Goal: Transaction & Acquisition: Book appointment/travel/reservation

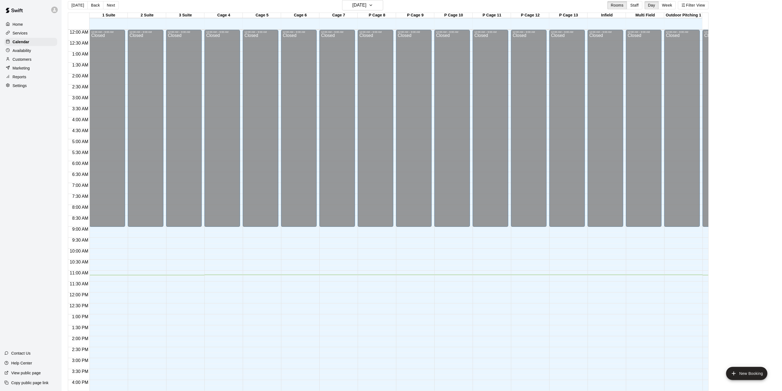
scroll to position [148, 0]
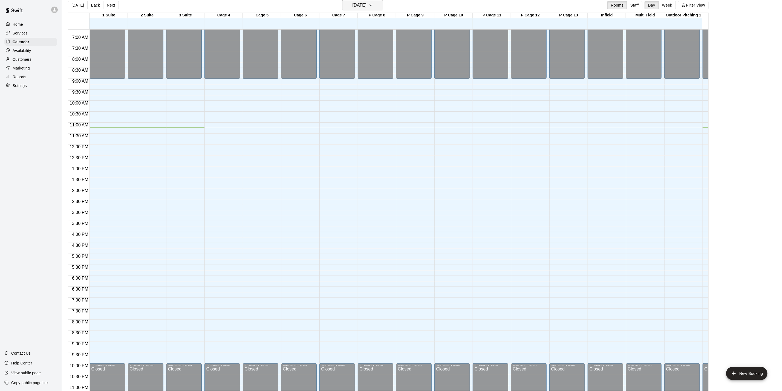
click at [367, 4] on h6 "[DATE]" at bounding box center [360, 5] width 14 height 8
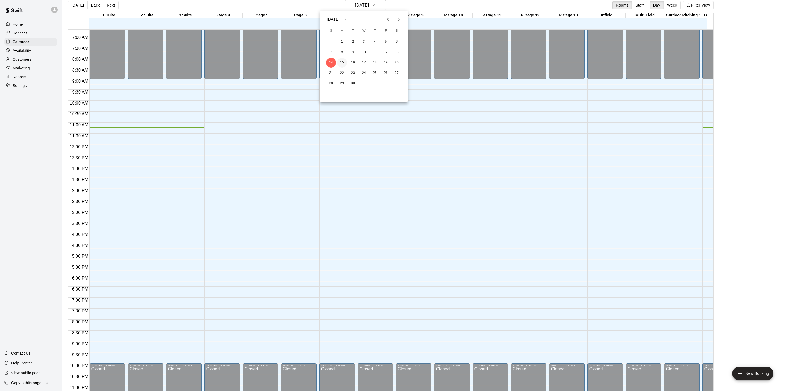
click at [341, 63] on button "15" at bounding box center [342, 63] width 10 height 10
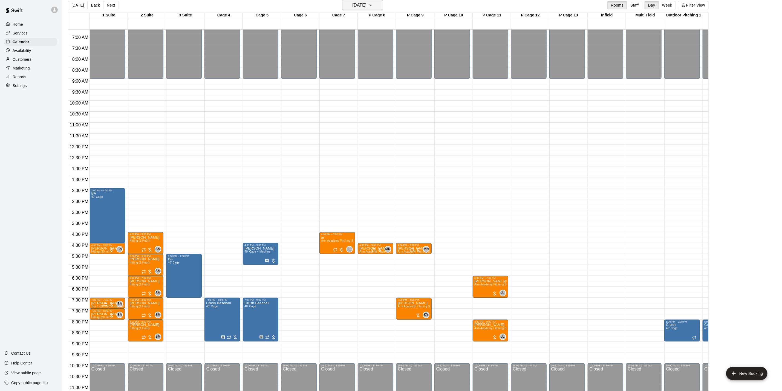
click at [383, 10] on button "[DATE]" at bounding box center [362, 5] width 41 height 10
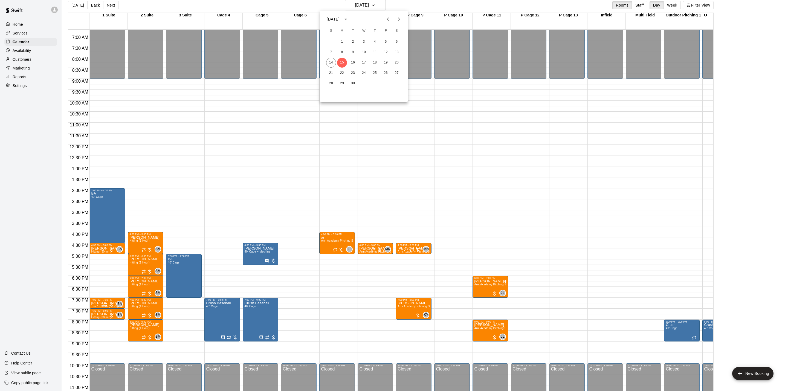
click at [271, 176] on div at bounding box center [394, 195] width 788 height 391
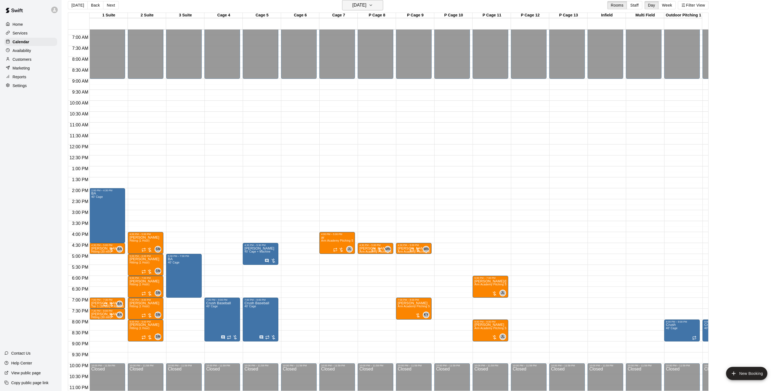
click at [367, 4] on h6 "[DATE]" at bounding box center [360, 5] width 14 height 8
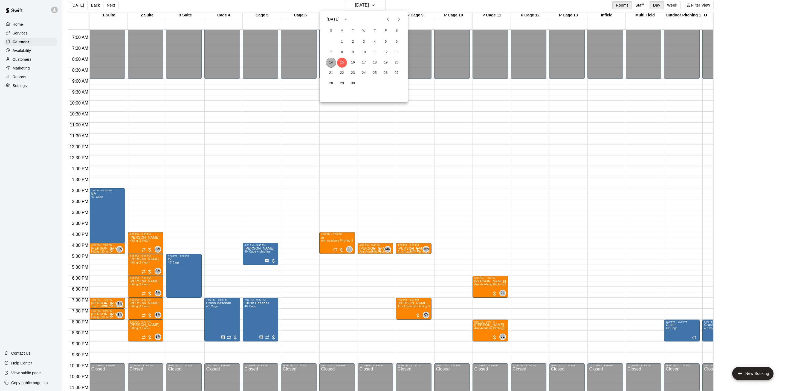
click at [328, 59] on button "14" at bounding box center [331, 63] width 10 height 10
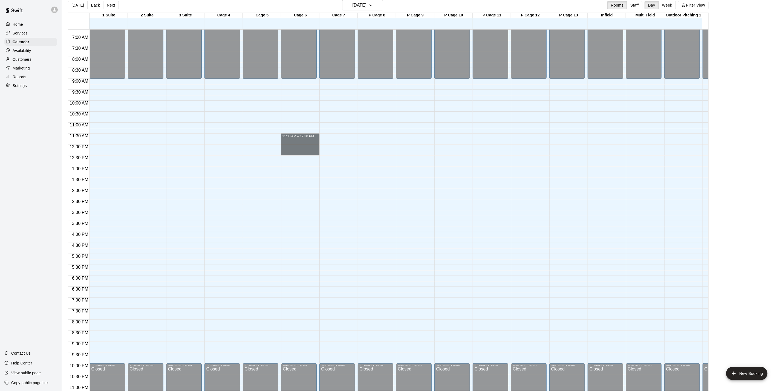
drag, startPoint x: 305, startPoint y: 135, endPoint x: 305, endPoint y: 153, distance: 18.1
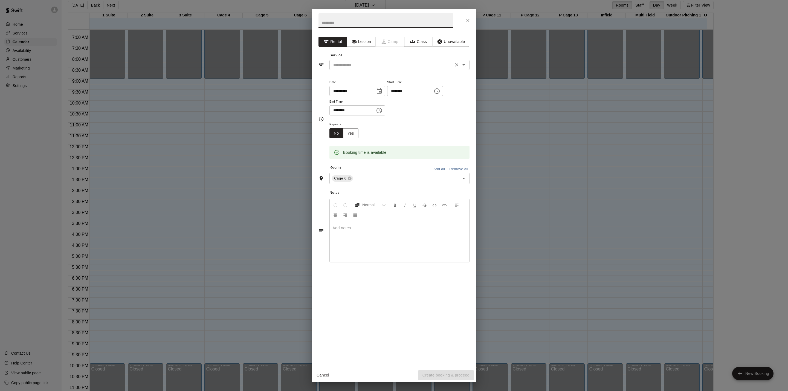
click at [385, 67] on input "text" at bounding box center [391, 65] width 121 height 7
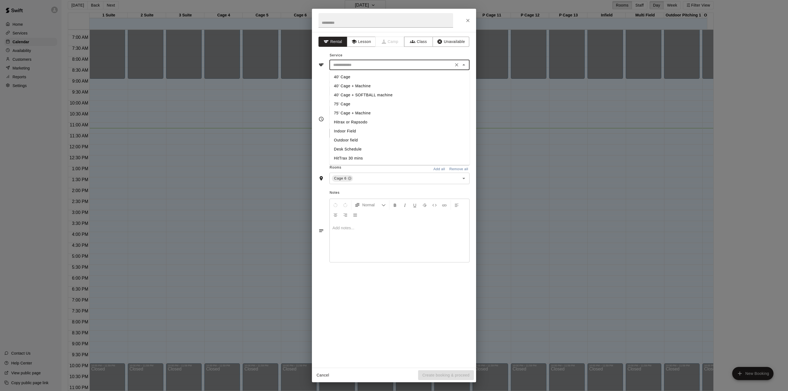
click at [374, 86] on li "40’ Cage + Machine" at bounding box center [400, 86] width 140 height 9
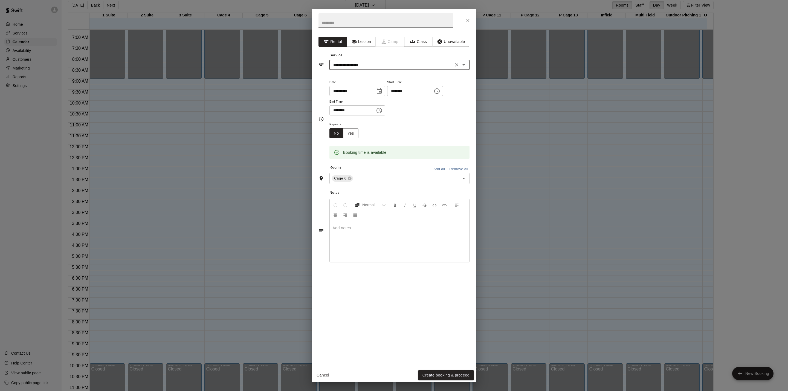
type input "**********"
click at [458, 374] on button "Create booking & proceed" at bounding box center [446, 375] width 56 height 10
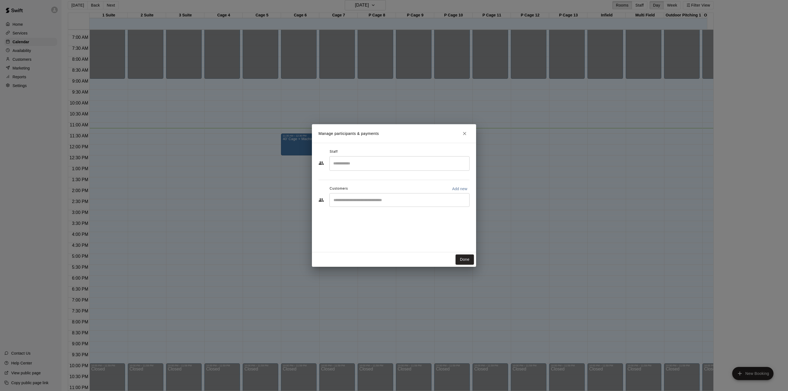
click at [418, 193] on div "Customers Add new" at bounding box center [394, 189] width 151 height 9
click at [415, 205] on div "​" at bounding box center [400, 200] width 140 height 14
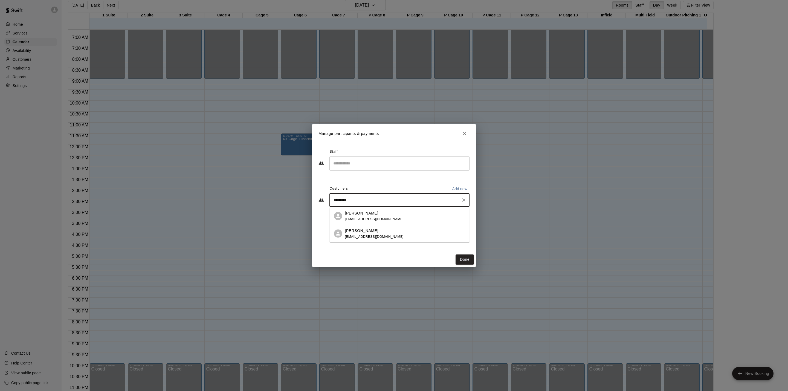
type input "**********"
click at [408, 215] on div "[PERSON_NAME] [EMAIL_ADDRESS][DOMAIN_NAME]" at bounding box center [405, 216] width 120 height 12
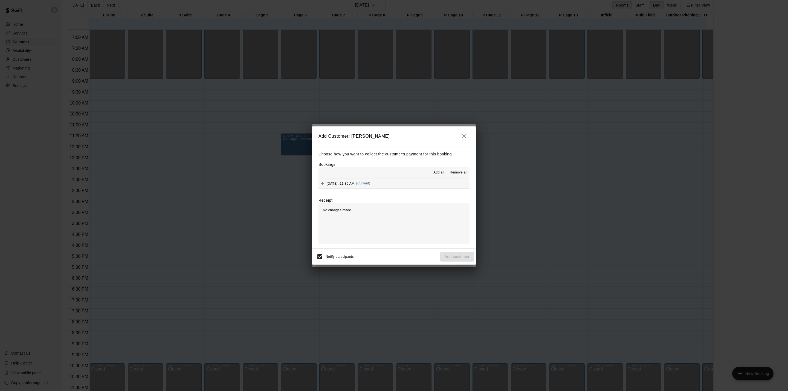
click at [419, 182] on button "[DATE]: 11:30 AM (Current)" at bounding box center [394, 183] width 151 height 10
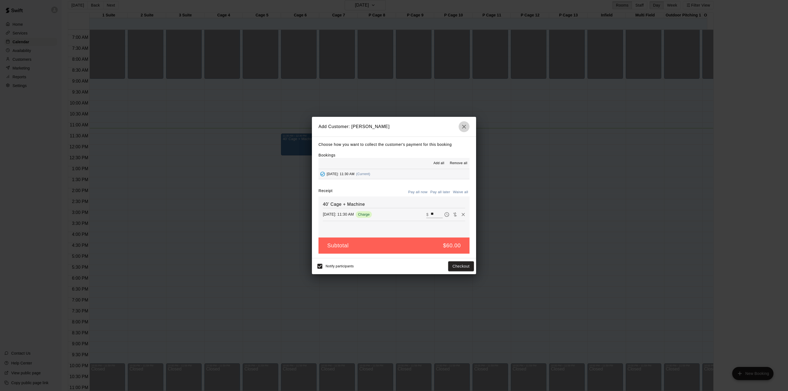
click at [465, 126] on icon "button" at bounding box center [464, 126] width 7 height 7
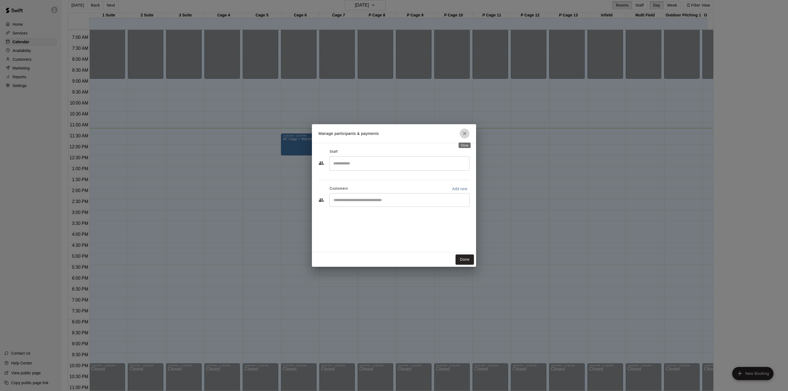
click at [465, 132] on icon "Close" at bounding box center [464, 133] width 5 height 5
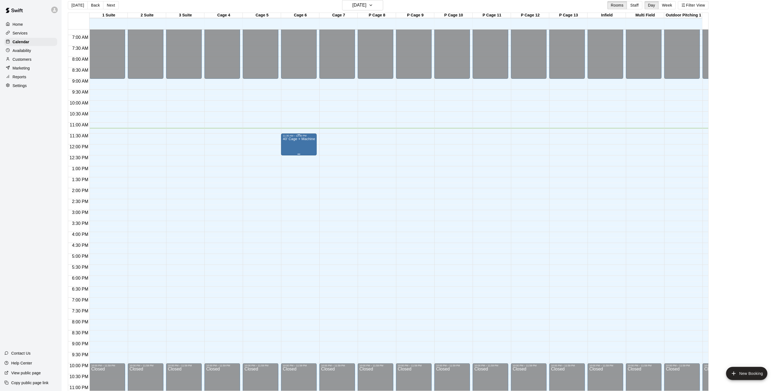
click at [296, 143] on div "40’ Cage + Machine" at bounding box center [299, 332] width 32 height 391
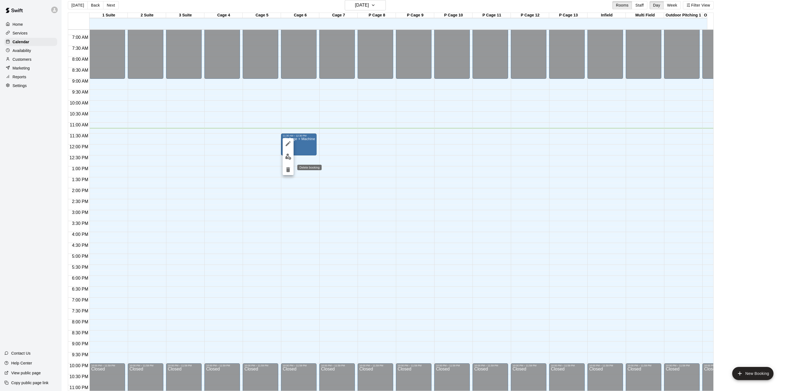
click at [287, 172] on icon "delete" at bounding box center [288, 169] width 4 height 5
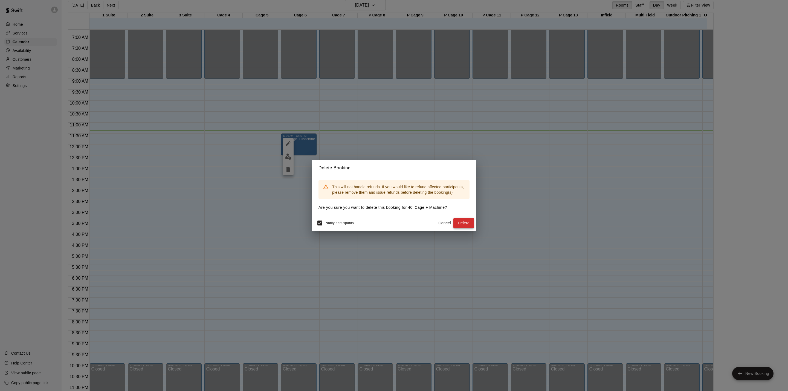
click at [471, 223] on button "Delete" at bounding box center [464, 223] width 21 height 10
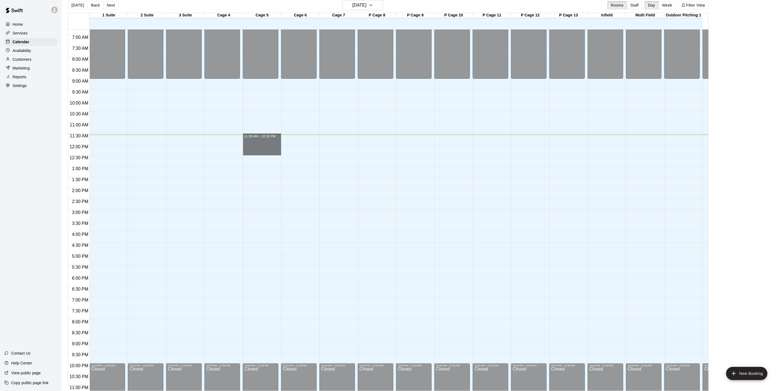
drag, startPoint x: 270, startPoint y: 137, endPoint x: 272, endPoint y: 152, distance: 15.4
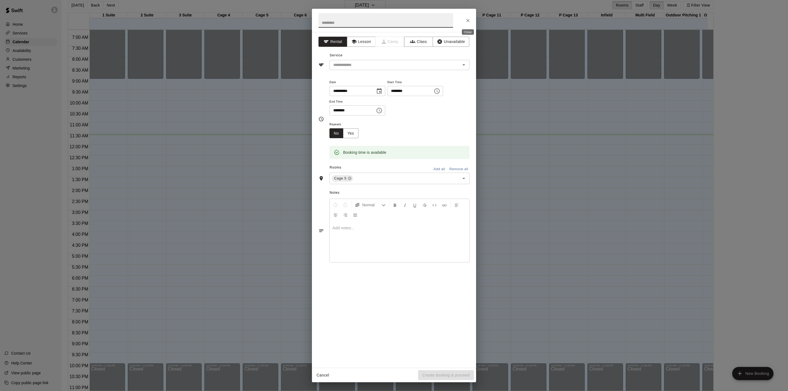
click at [467, 21] on icon "Close" at bounding box center [467, 20] width 5 height 5
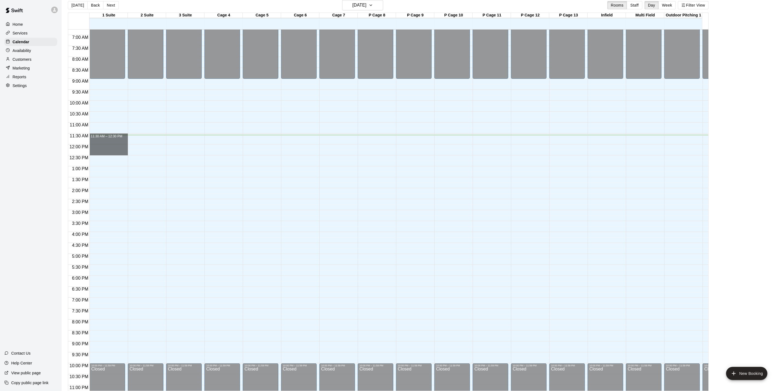
drag, startPoint x: 111, startPoint y: 137, endPoint x: 110, endPoint y: 153, distance: 16.2
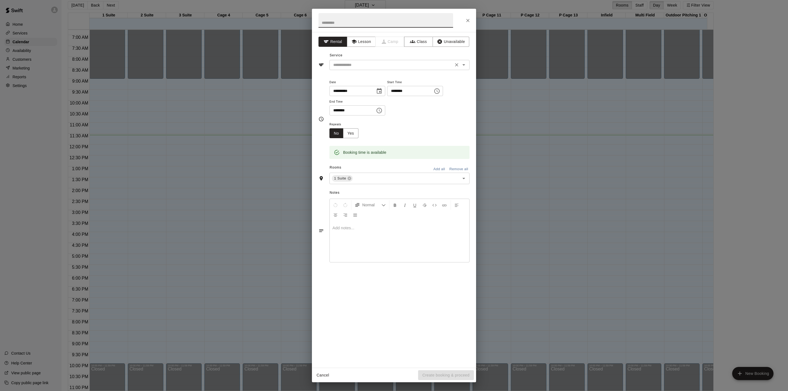
click at [378, 67] on input "text" at bounding box center [391, 65] width 121 height 7
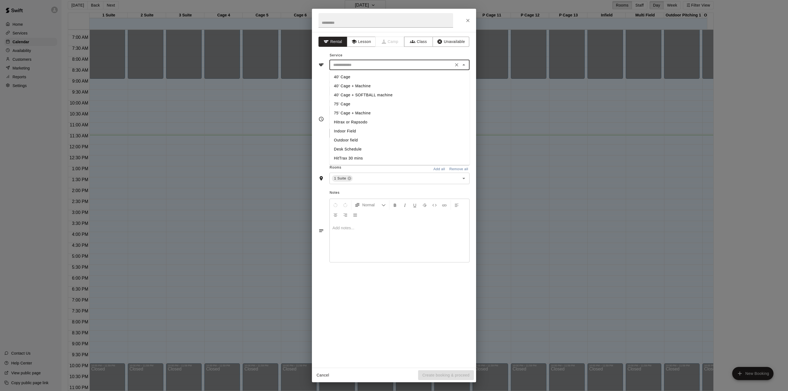
click at [362, 122] on li "Hitrax or Rapsodo" at bounding box center [400, 122] width 140 height 9
type input "**********"
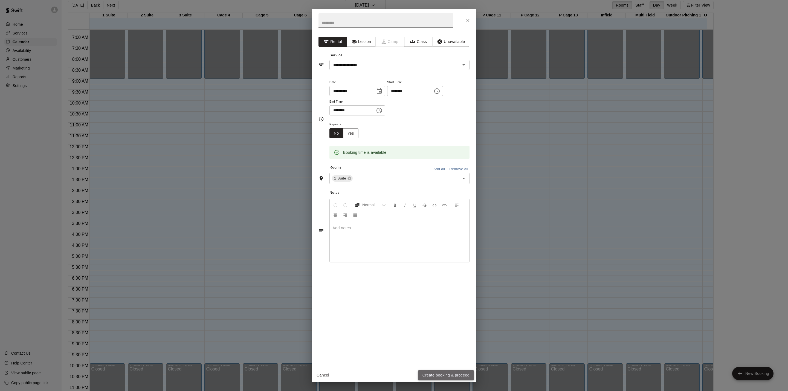
click at [441, 374] on button "Create booking & proceed" at bounding box center [446, 375] width 56 height 10
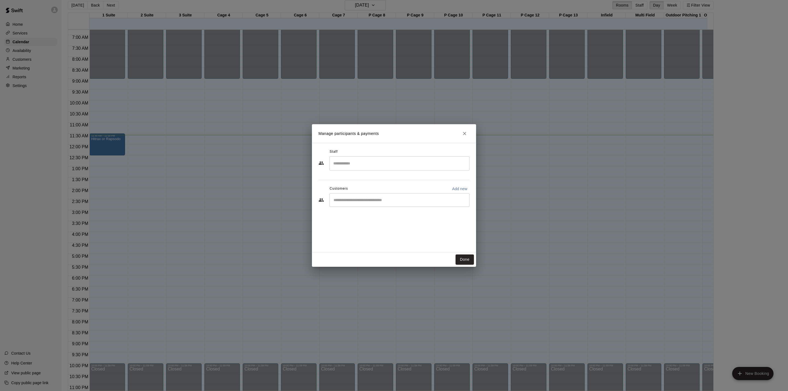
click at [376, 164] on input "Search staff" at bounding box center [399, 164] width 135 height 10
click at [322, 231] on div "Staff ​ Customers Add new ​" at bounding box center [394, 197] width 164 height 109
click at [353, 206] on div "​" at bounding box center [400, 200] width 140 height 14
type input "****"
click at [372, 216] on div "[PERSON_NAME] [EMAIL_ADDRESS][DOMAIN_NAME]" at bounding box center [374, 216] width 59 height 12
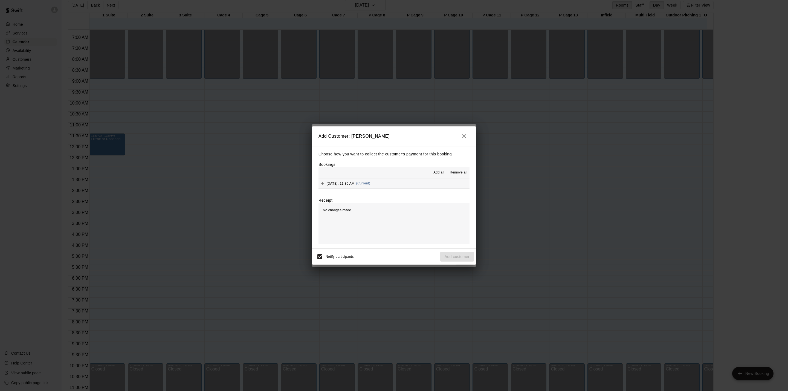
click at [371, 185] on span "(Current)" at bounding box center [363, 183] width 14 height 4
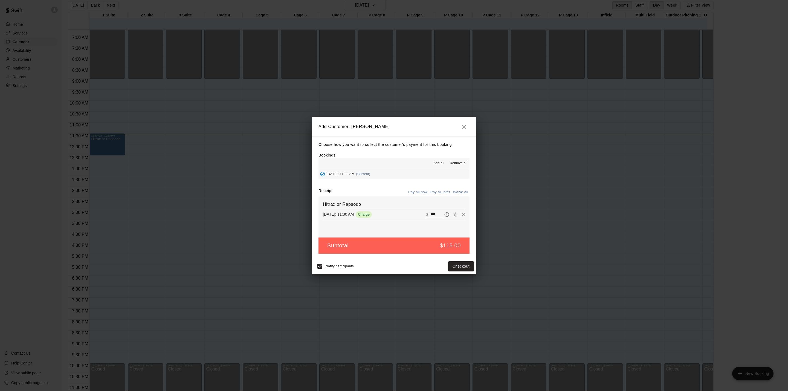
click at [432, 215] on input "***" at bounding box center [437, 214] width 12 height 7
type input "*"
type input "**"
click at [463, 267] on button "Checkout" at bounding box center [461, 266] width 26 height 10
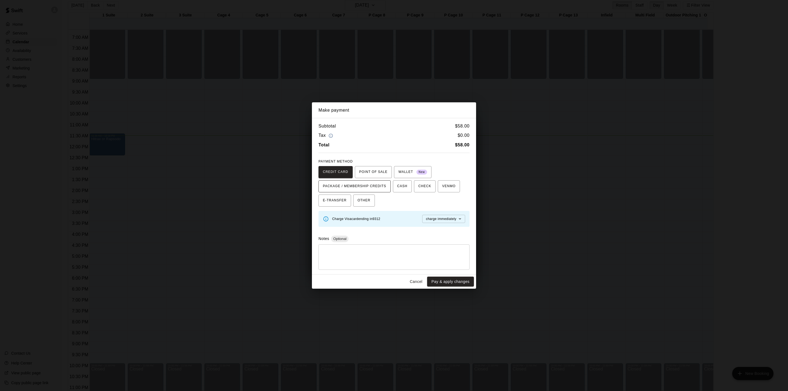
click at [379, 182] on span "PACKAGE / MEMBERSHIP CREDITS" at bounding box center [355, 186] width 64 height 9
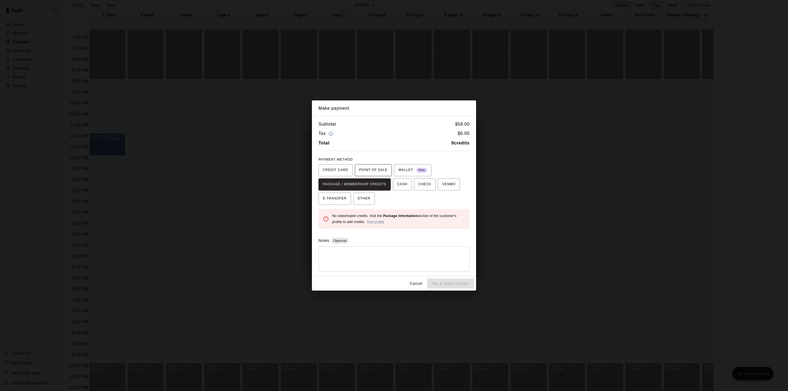
click at [374, 169] on span "POINT OF SALE" at bounding box center [373, 170] width 28 height 9
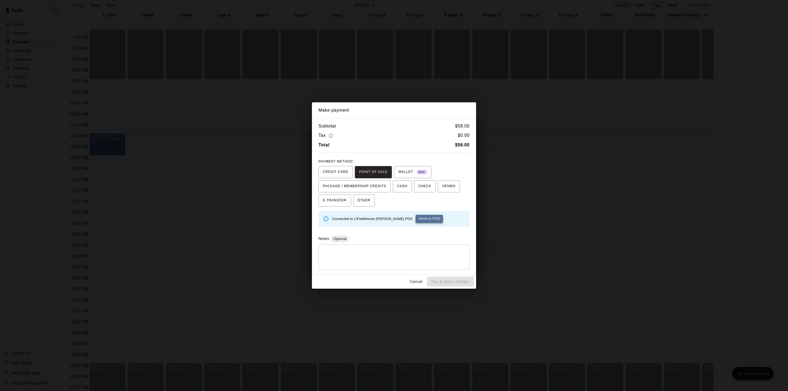
click at [416, 219] on button "Send to POS" at bounding box center [429, 219] width 27 height 8
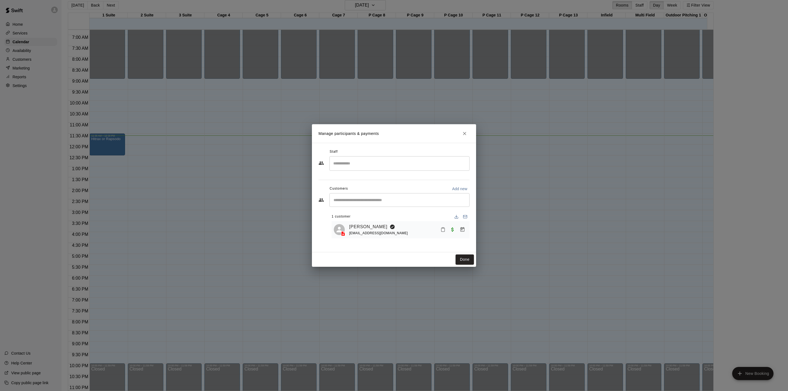
click at [463, 267] on div "Manage participants & payments Staff ​ Customers Add new ​ 1 customer [PERSON_N…" at bounding box center [394, 195] width 788 height 391
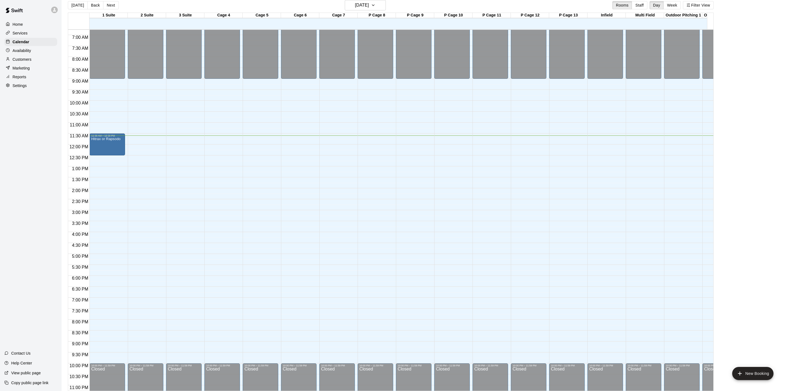
click at [464, 264] on button "Done" at bounding box center [465, 260] width 18 height 10
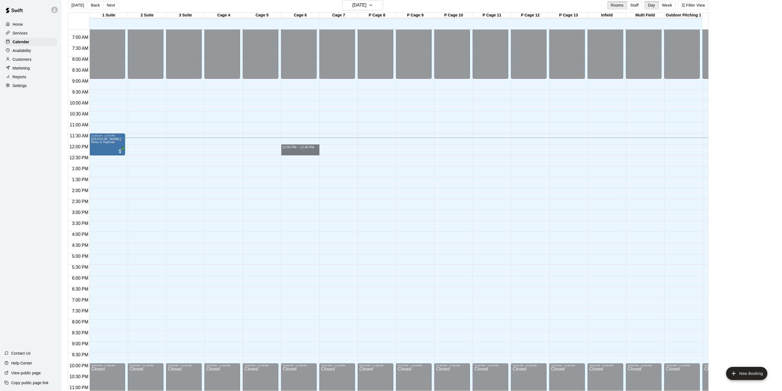
drag, startPoint x: 292, startPoint y: 146, endPoint x: 292, endPoint y: 154, distance: 7.9
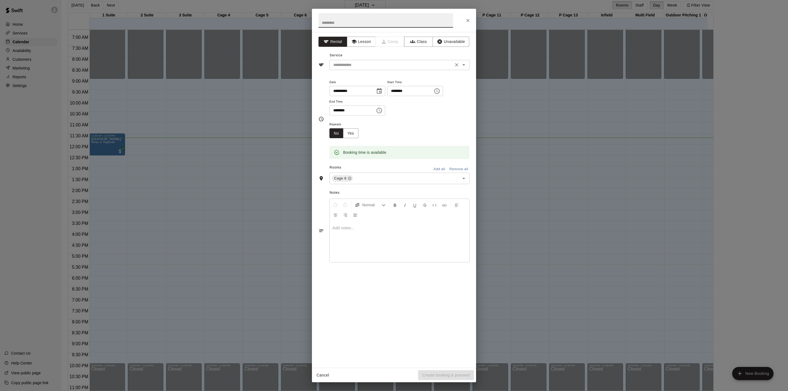
click at [348, 67] on input "text" at bounding box center [391, 65] width 121 height 7
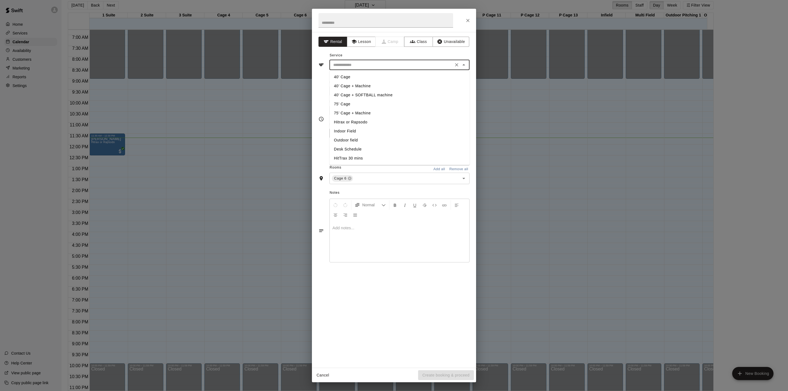
click at [351, 84] on li "40’ Cage + Machine" at bounding box center [400, 86] width 140 height 9
type input "**********"
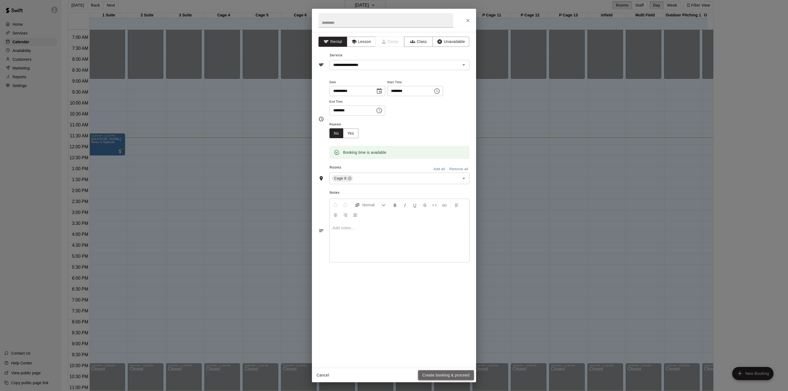
click at [461, 375] on button "Create booking & proceed" at bounding box center [446, 375] width 56 height 10
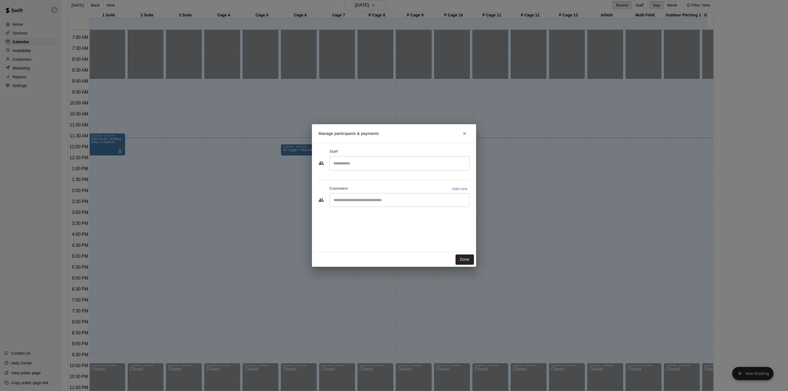
click at [373, 198] on input "Start typing to search customers..." at bounding box center [399, 199] width 135 height 5
type input "*****"
click at [369, 212] on div "[PERSON_NAME]" at bounding box center [374, 213] width 59 height 6
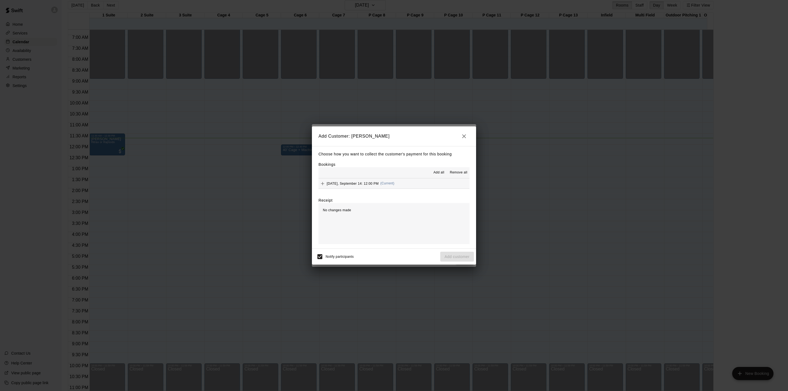
click at [393, 184] on span "(Current)" at bounding box center [388, 183] width 14 height 4
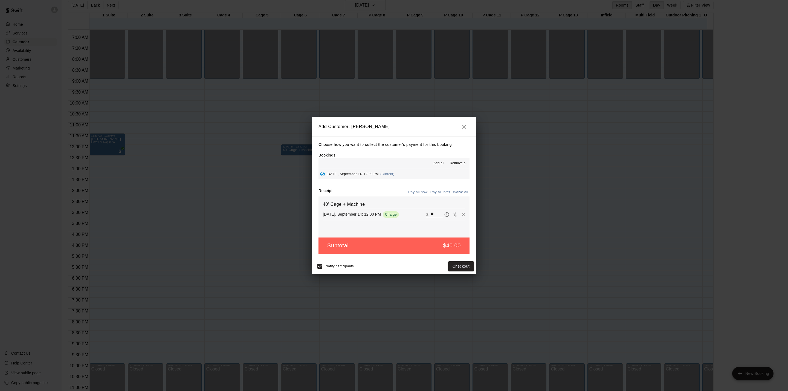
click at [440, 192] on button "Pay all later" at bounding box center [440, 192] width 23 height 8
click at [462, 268] on button "Add customer" at bounding box center [457, 266] width 34 height 10
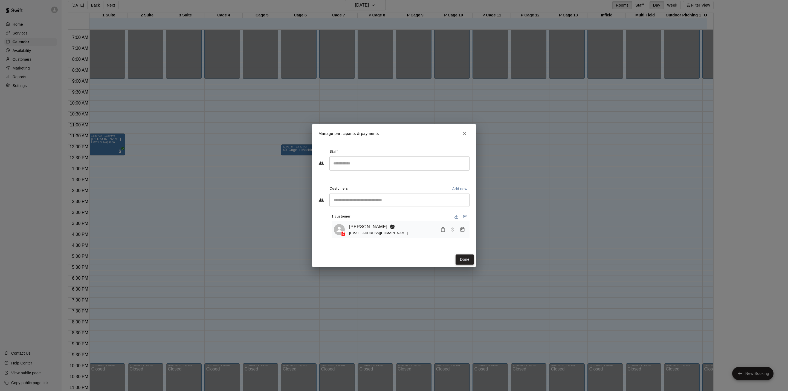
click at [459, 257] on button "Done" at bounding box center [465, 260] width 18 height 10
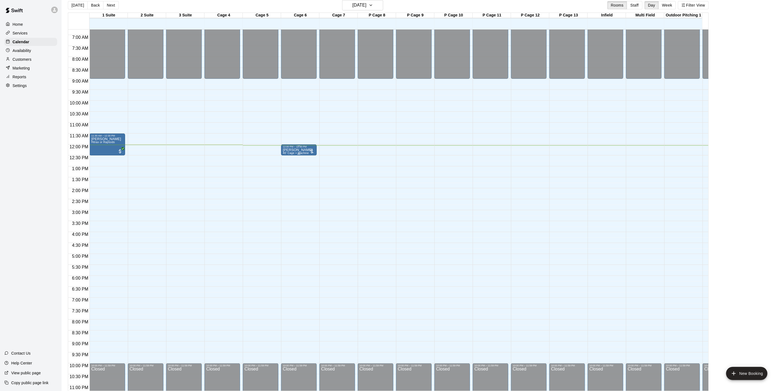
click at [304, 149] on div "[PERSON_NAME] 40’ Cage + Machine" at bounding box center [298, 343] width 30 height 391
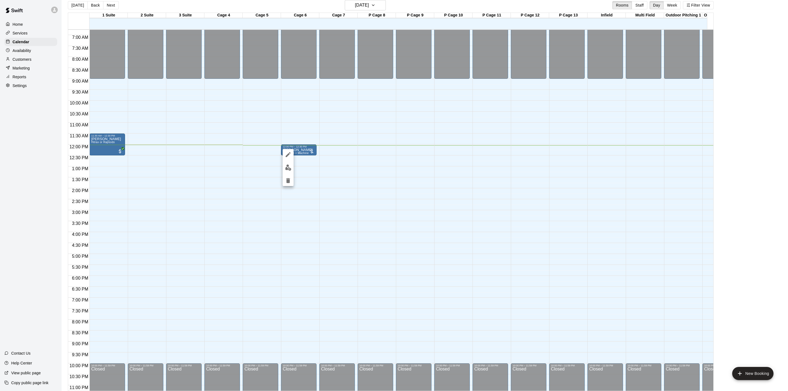
click at [288, 168] on img "edit" at bounding box center [288, 168] width 6 height 6
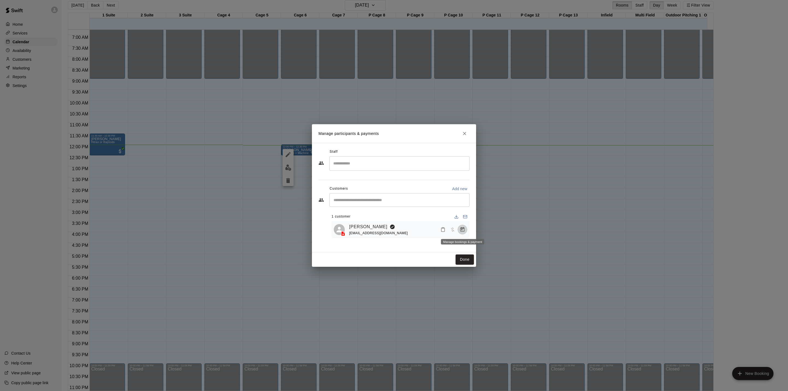
click at [463, 232] on icon "Manage bookings & payment" at bounding box center [462, 229] width 5 height 5
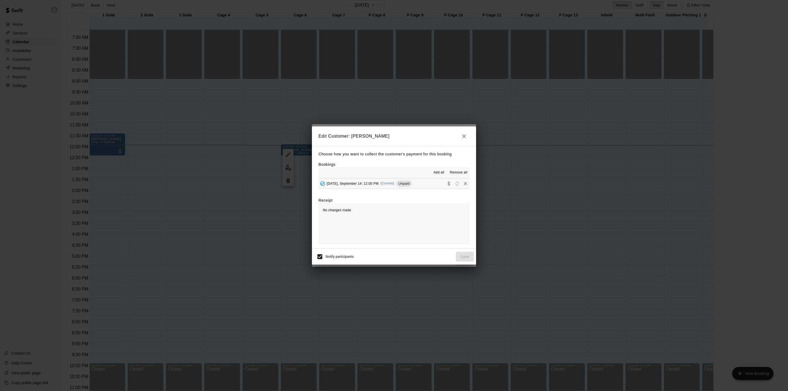
click at [361, 180] on div "[DATE], September 14: 12:00 PM (Current) Unpaid" at bounding box center [365, 184] width 93 height 8
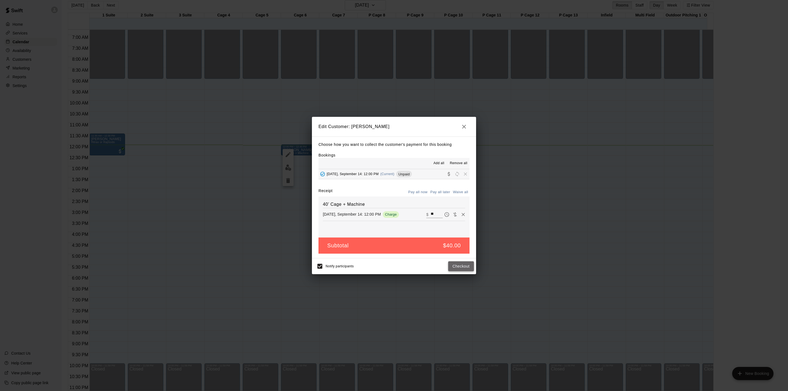
click at [462, 266] on button "Checkout" at bounding box center [461, 266] width 26 height 10
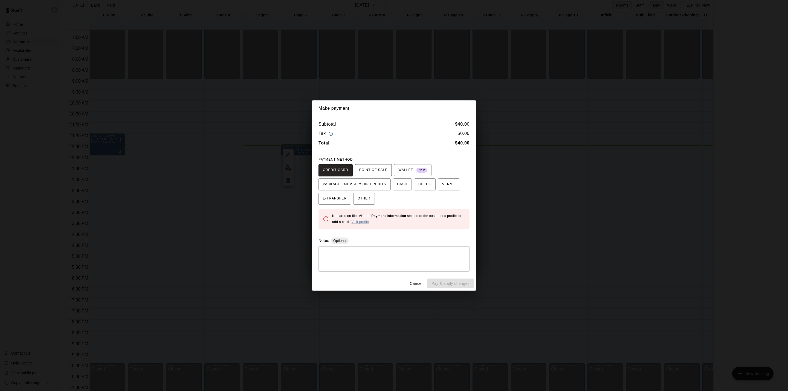
click at [371, 172] on span "POINT OF SALE" at bounding box center [373, 170] width 28 height 9
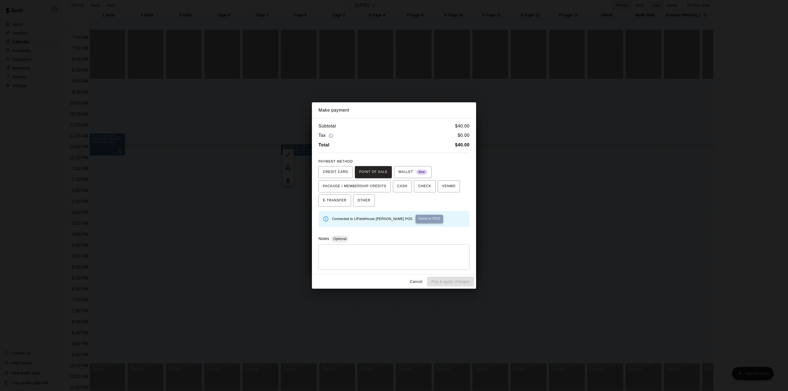
click at [418, 220] on button "Send to POS" at bounding box center [429, 219] width 27 height 8
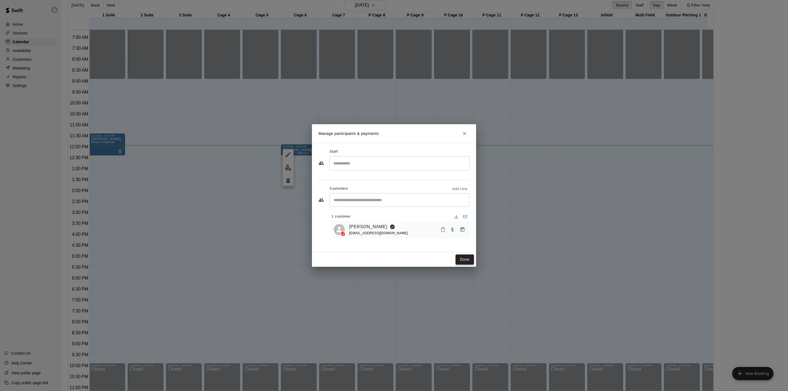
click at [456, 261] on button "Done" at bounding box center [465, 260] width 18 height 10
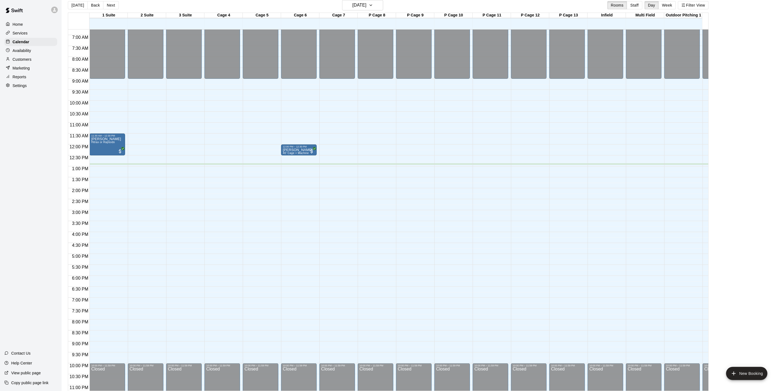
click at [33, 64] on div "Customers" at bounding box center [30, 59] width 53 height 8
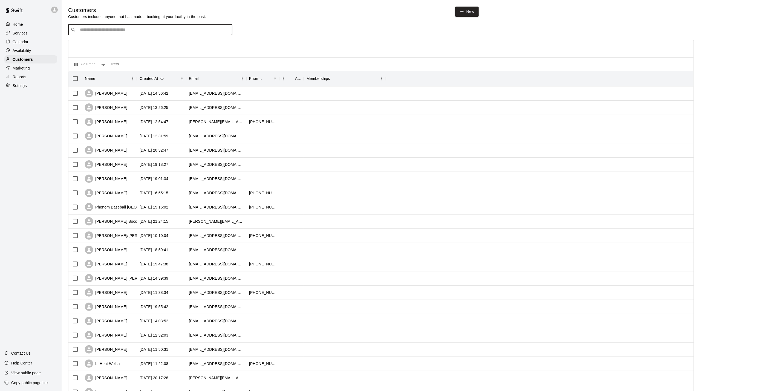
click at [128, 30] on input "Search customers by name or email" at bounding box center [154, 29] width 152 height 5
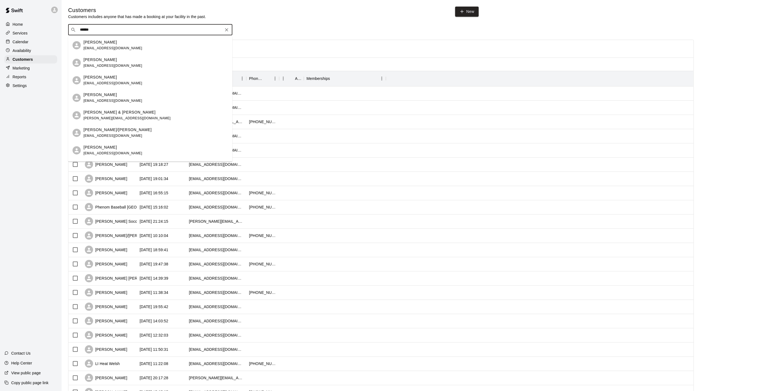
type input "*******"
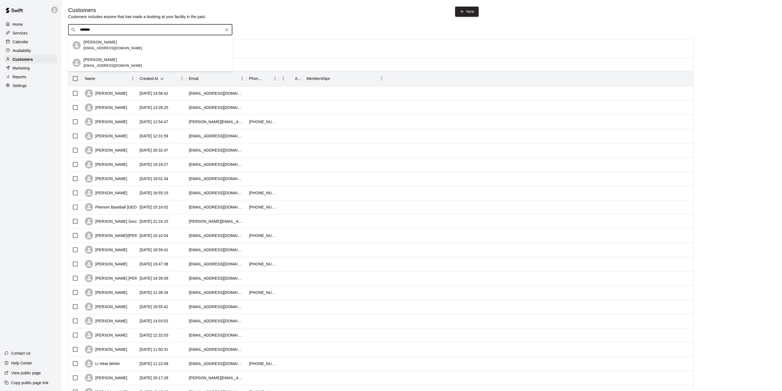
click at [175, 43] on div "[PERSON_NAME] [EMAIL_ADDRESS][DOMAIN_NAME]" at bounding box center [155, 45] width 145 height 12
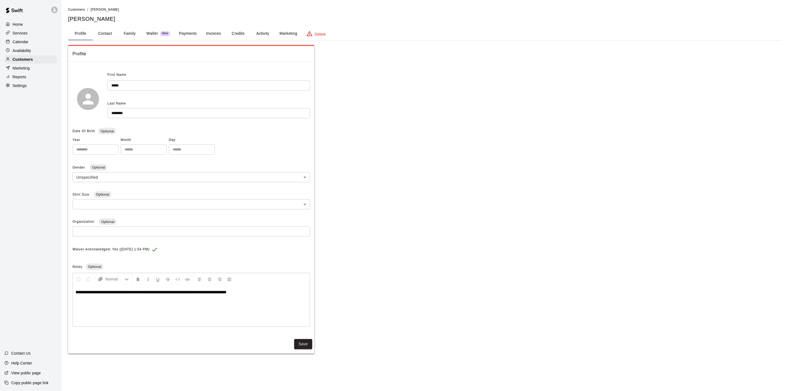
click at [181, 33] on button "Payments" at bounding box center [188, 33] width 27 height 13
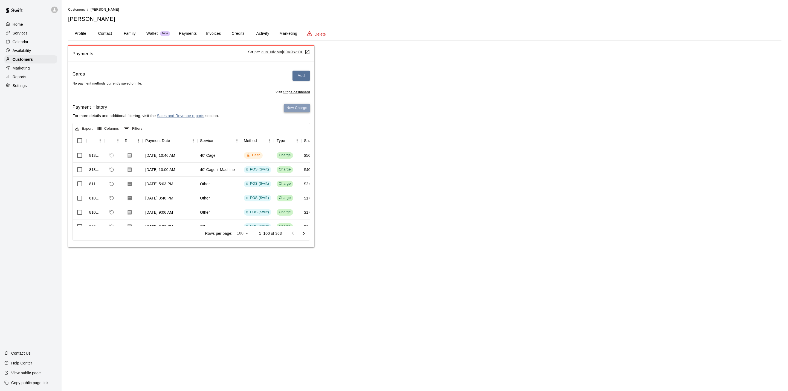
click at [301, 112] on button "New Charge" at bounding box center [297, 108] width 26 height 8
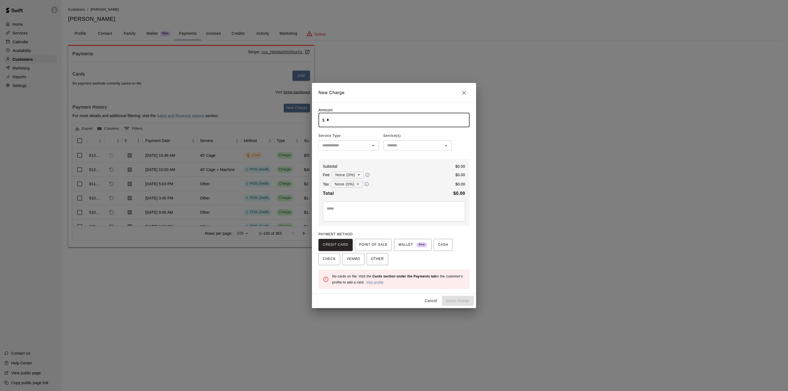
click at [371, 118] on input "*" at bounding box center [398, 120] width 143 height 15
click at [370, 148] on button "Open" at bounding box center [374, 146] width 8 height 8
click at [423, 180] on div "Subtotal $ 4.00 Fee None (0%) * ​ $ 0.00 Tax None (0%) * ​ $ 0.00 Total $ 4.00 …" at bounding box center [394, 192] width 151 height 67
click at [369, 249] on span "POINT OF SALE" at bounding box center [373, 245] width 28 height 9
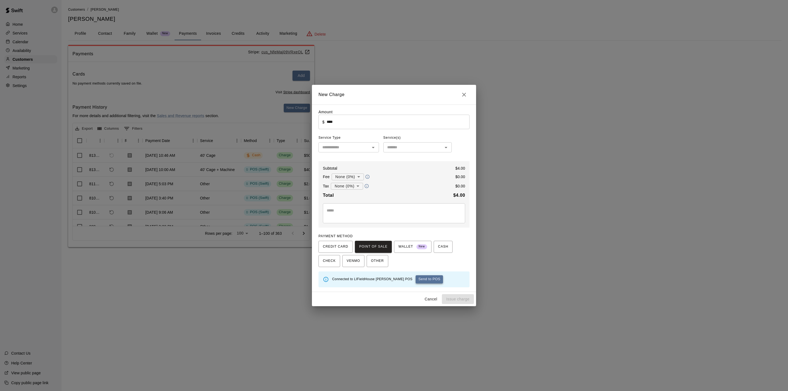
click at [416, 281] on button "Send to POS" at bounding box center [429, 279] width 27 height 8
type input "*"
